Goal: Task Accomplishment & Management: Use online tool/utility

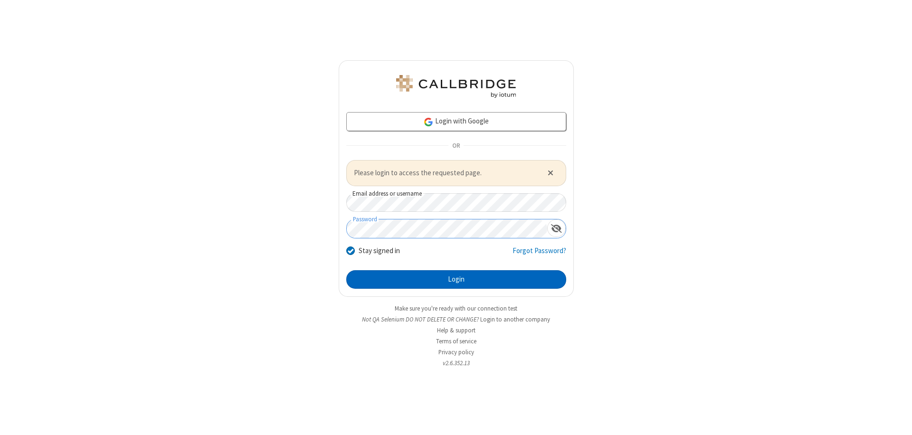
click at [456, 279] on button "Login" at bounding box center [456, 279] width 220 height 19
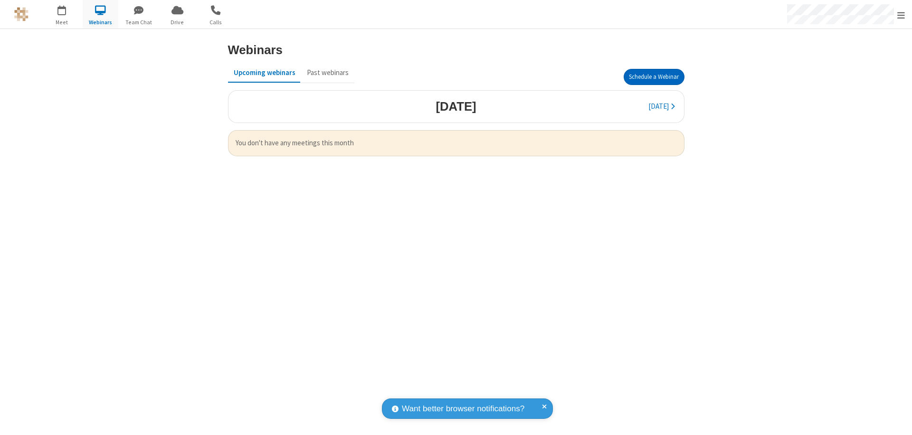
click at [654, 77] on button "Schedule a Webinar" at bounding box center [654, 77] width 61 height 16
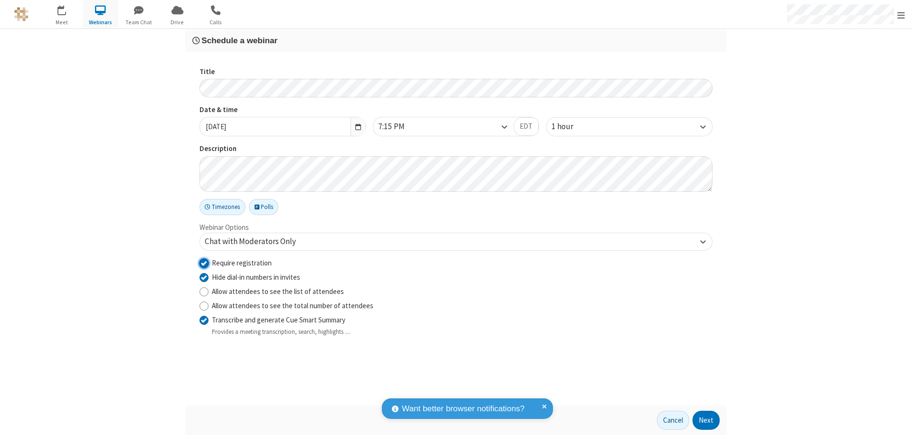
click at [204, 263] on input "Require registration" at bounding box center [204, 263] width 9 height 10
checkbox input "false"
click at [706, 420] on button "Next" at bounding box center [706, 420] width 27 height 19
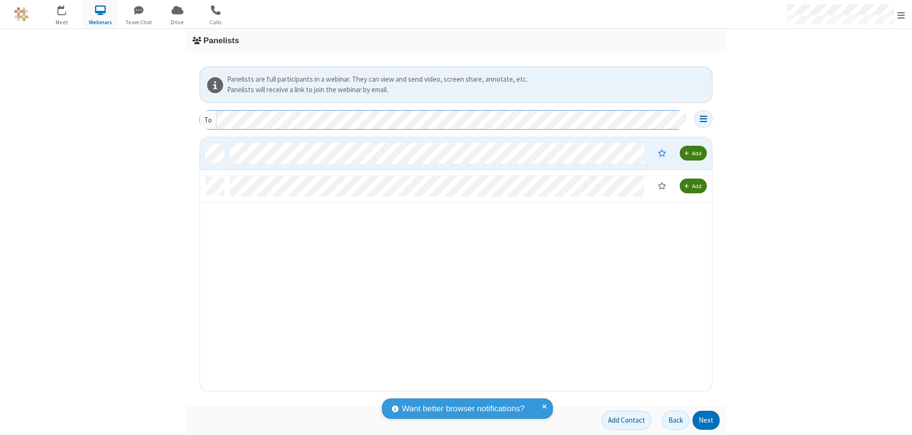
scroll to position [247, 505]
click at [706, 420] on button "Next" at bounding box center [706, 420] width 27 height 19
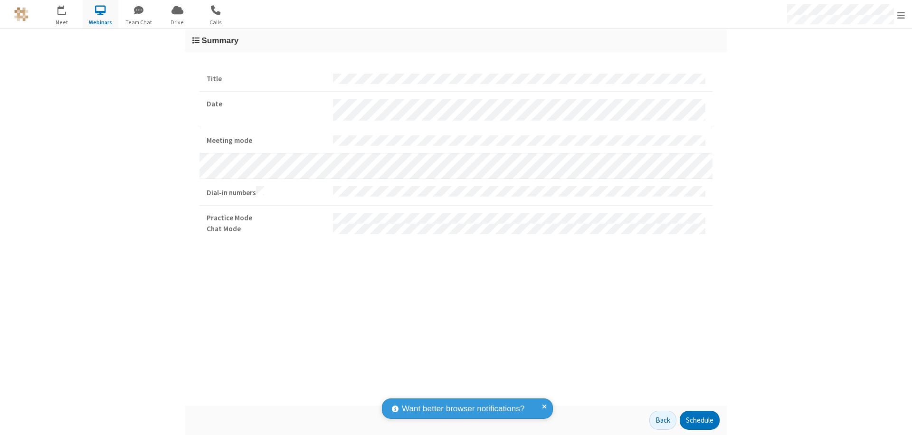
click at [699, 420] on button "Schedule" at bounding box center [700, 420] width 40 height 19
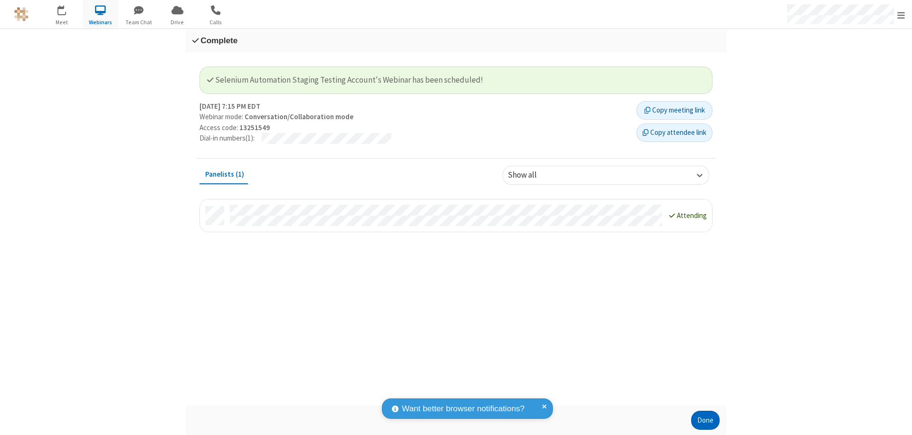
click at [705, 420] on button "Done" at bounding box center [705, 420] width 29 height 19
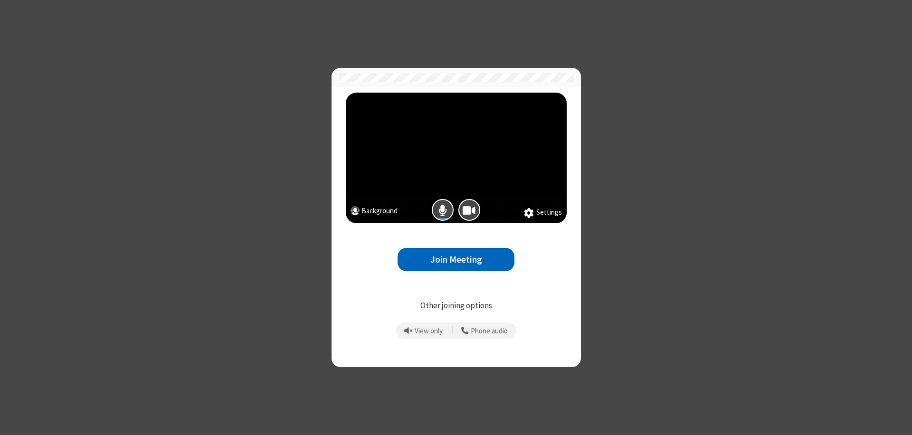
click at [456, 259] on button "Join Meeting" at bounding box center [456, 259] width 117 height 23
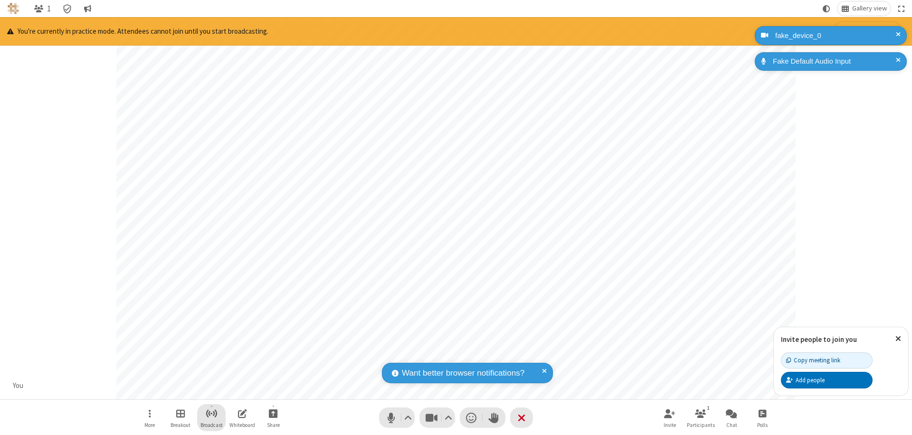
click at [211, 413] on span "Start broadcast" at bounding box center [212, 414] width 12 height 12
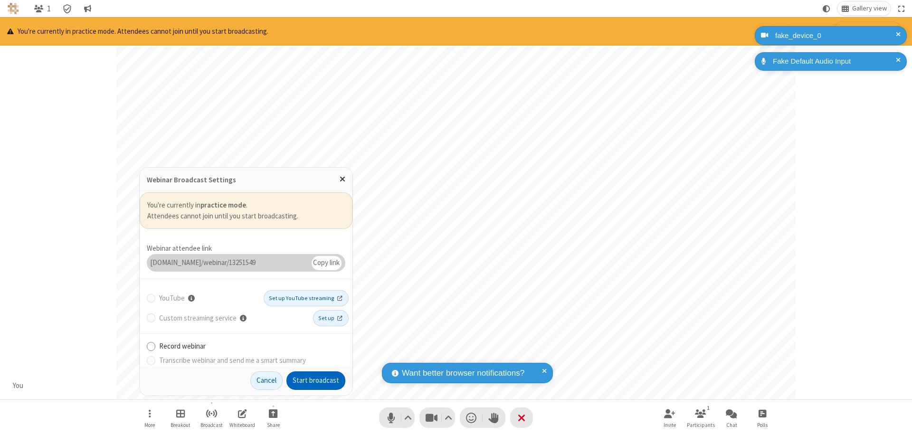
click at [316, 381] on button "Start broadcast" at bounding box center [315, 381] width 59 height 19
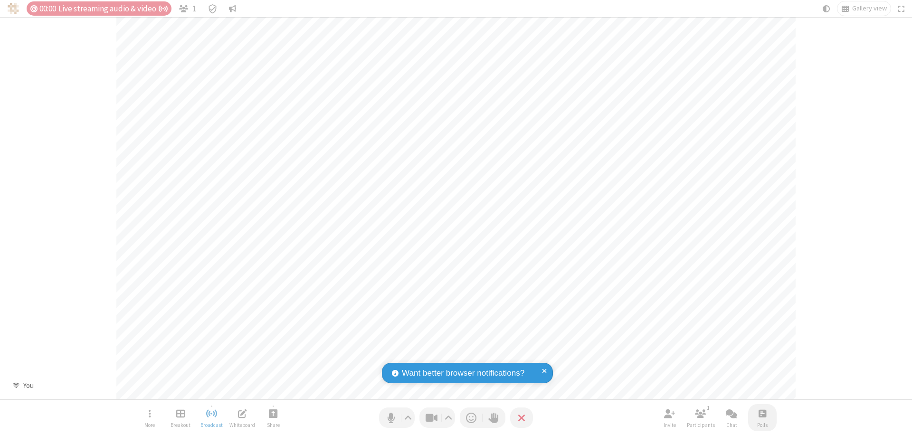
click at [762, 413] on span "Open poll" at bounding box center [763, 414] width 8 height 12
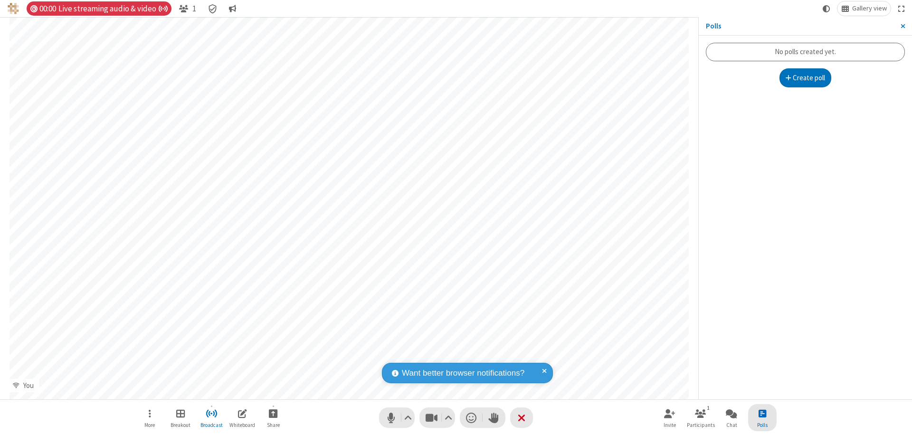
click at [805, 78] on button "Create poll" at bounding box center [806, 77] width 52 height 19
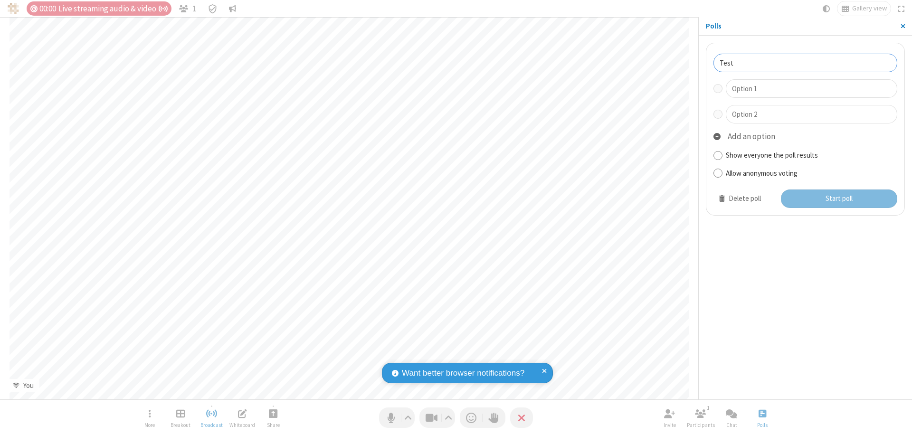
type input "Test"
type input "Yes"
type input "No"
click at [839, 199] on button "Start poll" at bounding box center [839, 199] width 117 height 19
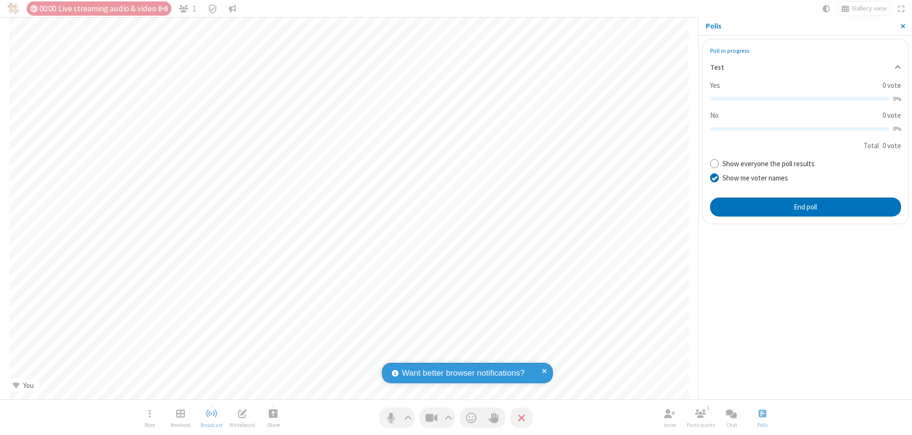
click at [903, 26] on span "Close sidebar" at bounding box center [903, 26] width 5 height 8
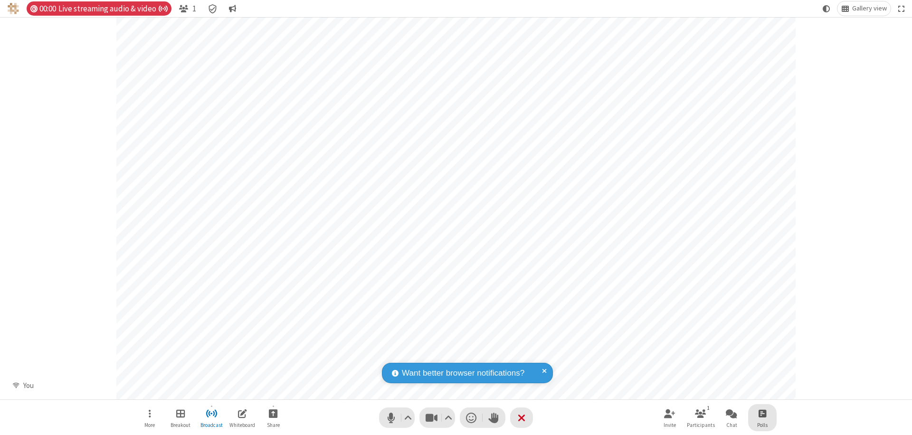
click at [762, 413] on span "Open poll" at bounding box center [763, 414] width 8 height 12
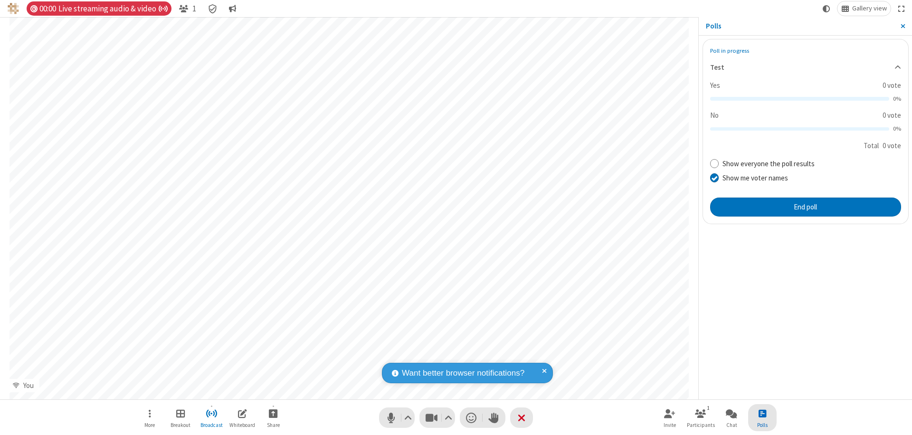
click at [805, 207] on button "End poll" at bounding box center [805, 207] width 191 height 19
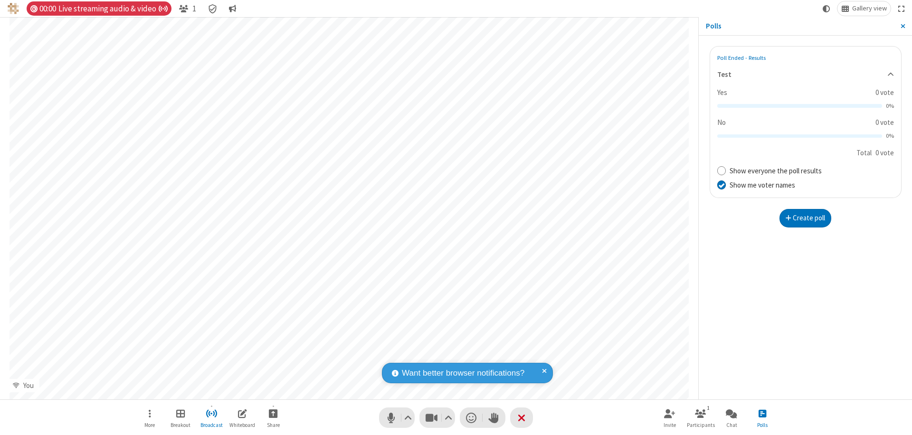
click at [903, 26] on span "Close sidebar" at bounding box center [903, 26] width 5 height 8
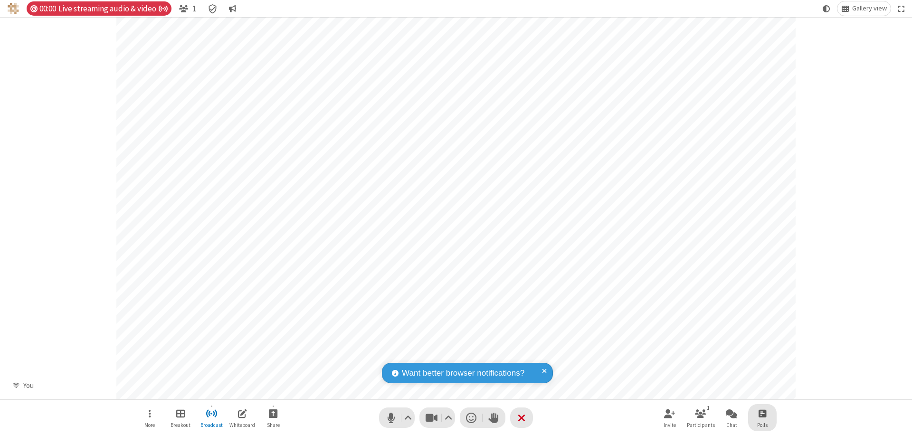
click at [762, 413] on span "Open poll" at bounding box center [763, 414] width 8 height 12
